Goal: Task Accomplishment & Management: Use online tool/utility

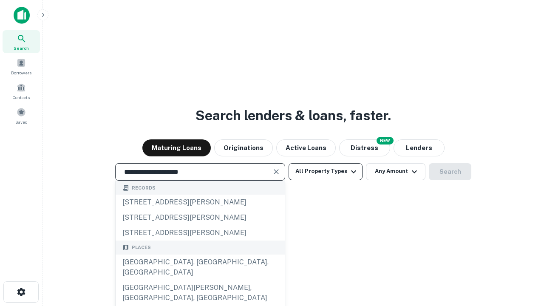
click at [200, 280] on div "[GEOGRAPHIC_DATA], [GEOGRAPHIC_DATA], [GEOGRAPHIC_DATA]" at bounding box center [200, 267] width 169 height 25
type input "**********"
click at [326, 171] on button "All Property Types" at bounding box center [326, 171] width 74 height 17
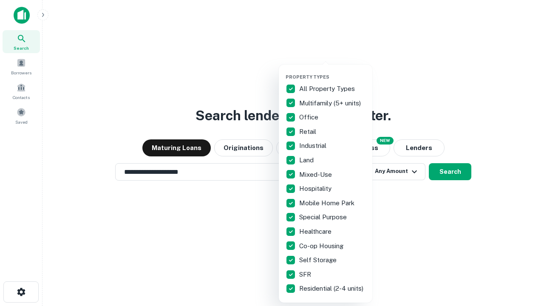
click at [332, 71] on button "button" at bounding box center [332, 71] width 93 height 0
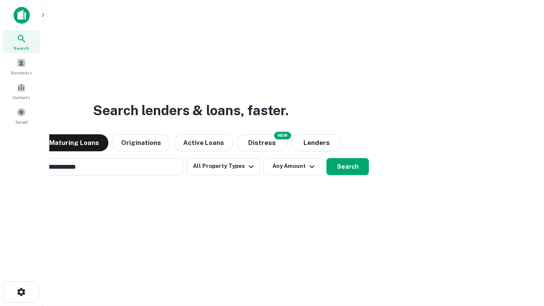
scroll to position [13, 0]
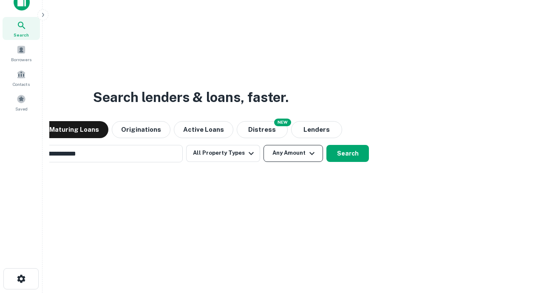
click at [263, 145] on button "Any Amount" at bounding box center [292, 153] width 59 height 17
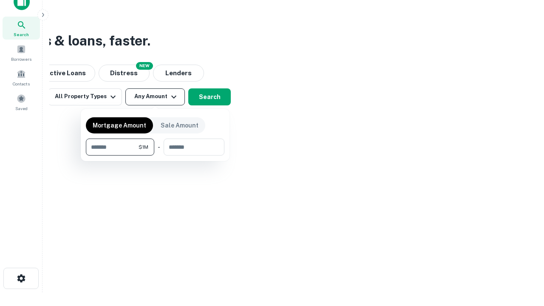
type input "*******"
click at [155, 156] on button "button" at bounding box center [155, 156] width 139 height 0
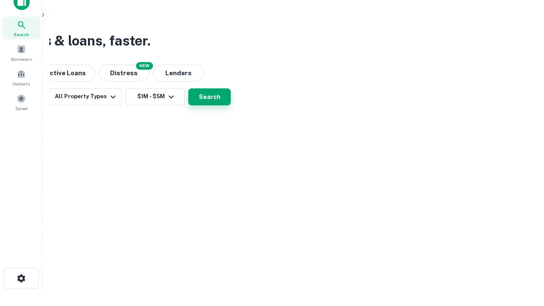
click at [231, 105] on button "Search" at bounding box center [209, 96] width 42 height 17
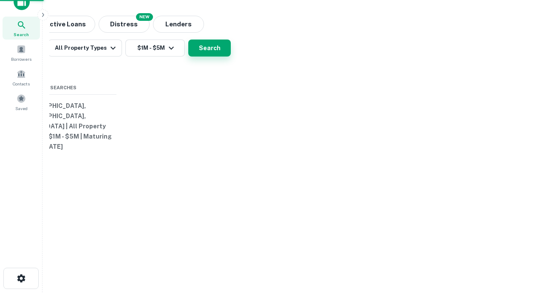
scroll to position [13, 0]
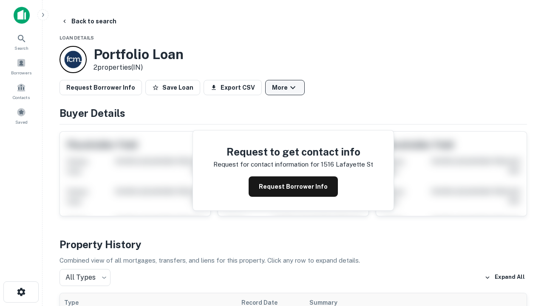
click at [285, 88] on button "More" at bounding box center [285, 87] width 40 height 15
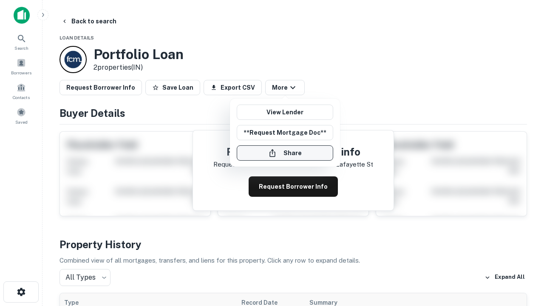
click at [285, 153] on button "Share" at bounding box center [285, 152] width 96 height 15
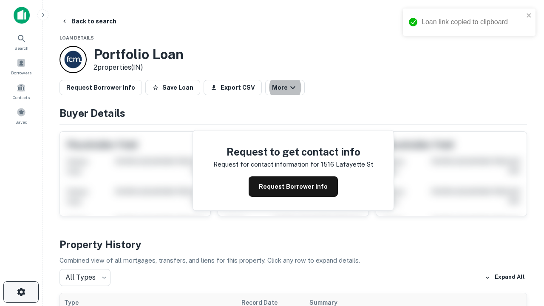
click at [21, 292] on icon "button" at bounding box center [21, 292] width 10 height 10
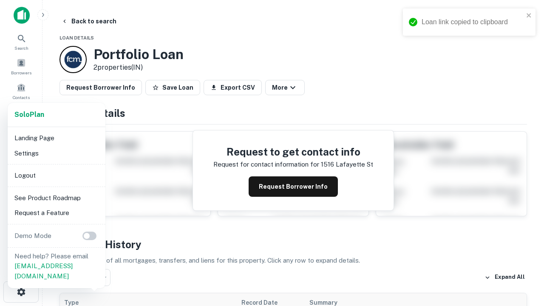
click at [56, 175] on li "Logout" at bounding box center [56, 175] width 91 height 15
